Goal: Find specific page/section: Find specific page/section

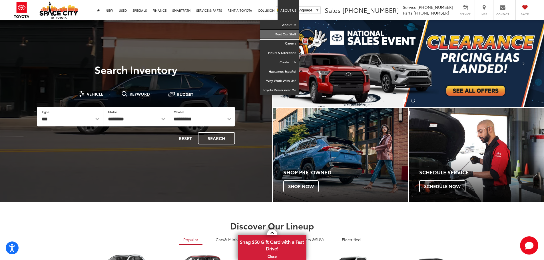
click at [288, 33] on link "Meet Our Staff" at bounding box center [279, 34] width 39 height 9
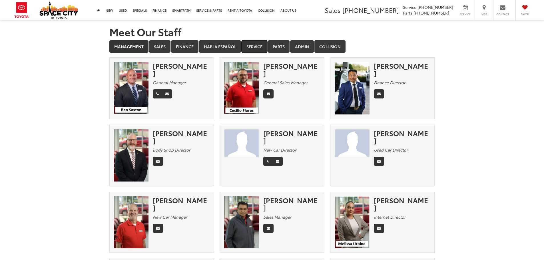
click at [263, 46] on link "Service" at bounding box center [254, 46] width 26 height 13
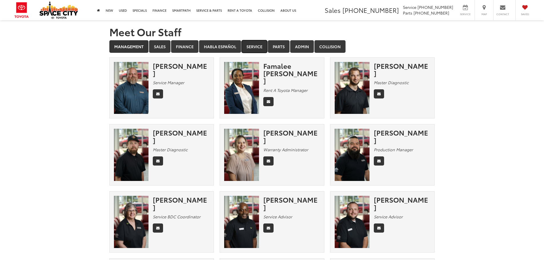
click at [259, 45] on link "Service" at bounding box center [254, 46] width 26 height 13
click at [286, 9] on link "About Us" at bounding box center [287, 10] width 21 height 20
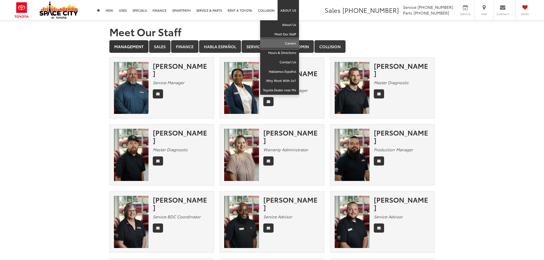
click at [292, 45] on link "Careers" at bounding box center [279, 43] width 39 height 9
